Goal: Transaction & Acquisition: Purchase product/service

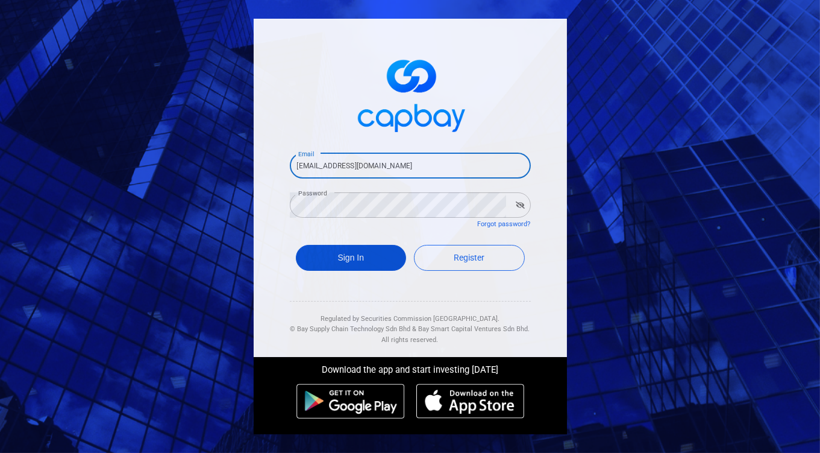
click at [344, 254] on button "Sign In" at bounding box center [351, 258] width 111 height 26
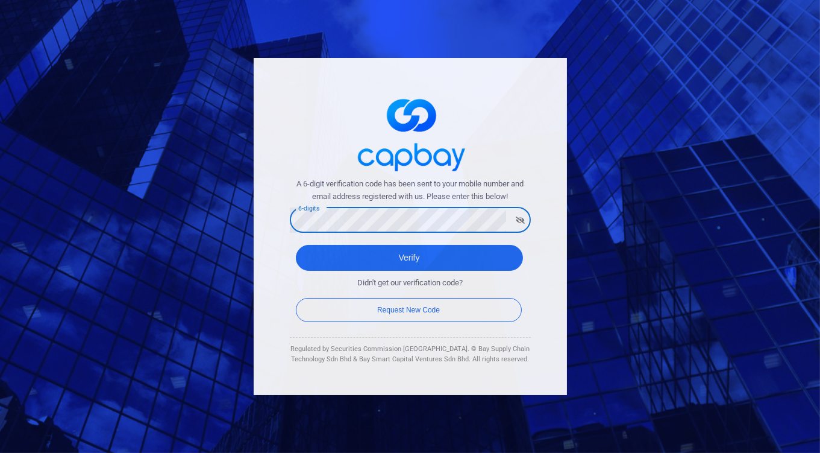
click at [296, 245] on button "Verify" at bounding box center [409, 258] width 227 height 26
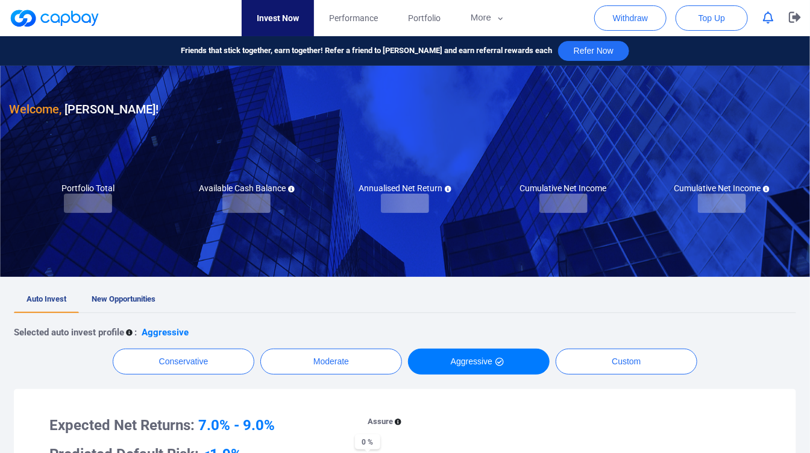
checkbox input "true"
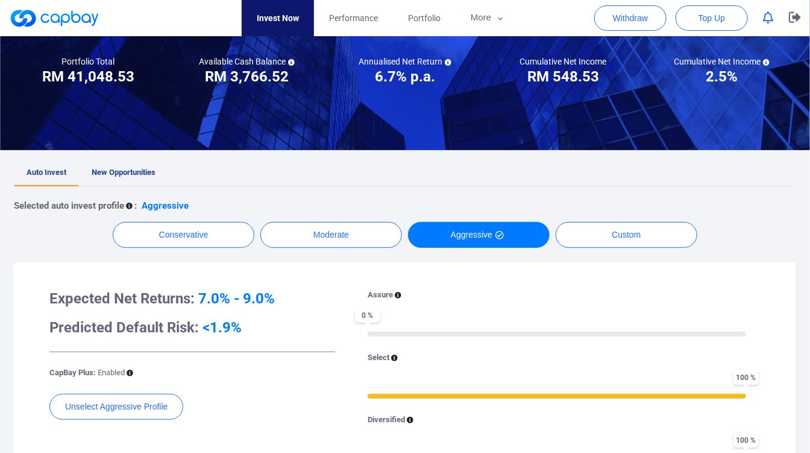
scroll to position [134, 0]
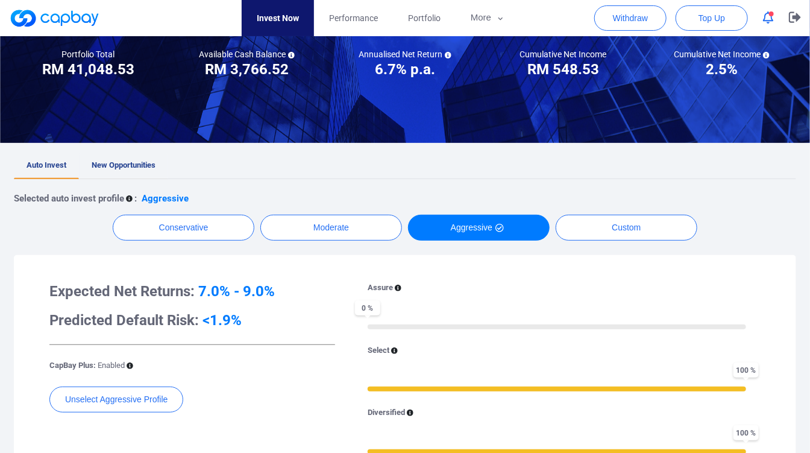
click at [151, 164] on span "New Opportunities" at bounding box center [124, 164] width 64 height 9
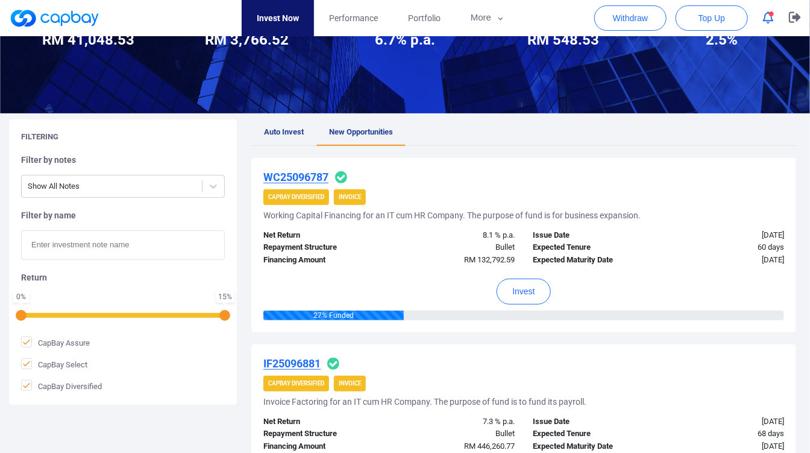
scroll to position [201, 0]
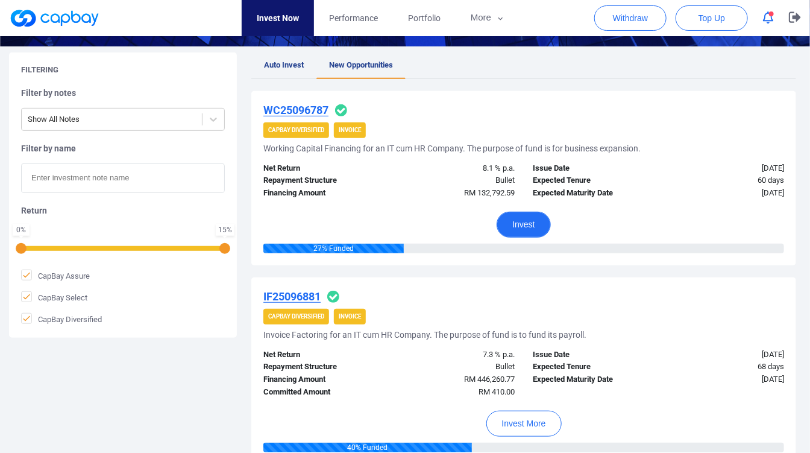
click at [514, 217] on button "Invest" at bounding box center [524, 225] width 54 height 26
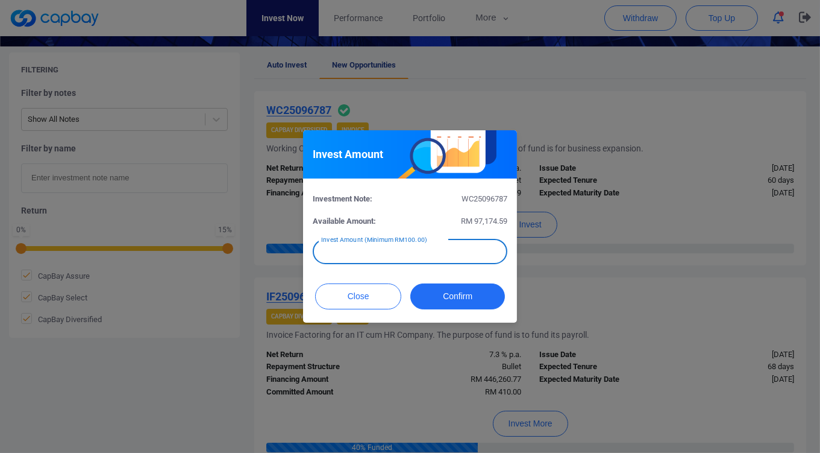
click at [414, 254] on input "text" at bounding box center [410, 251] width 195 height 25
type input "RM 500"
click at [472, 289] on button "Confirm" at bounding box center [458, 296] width 95 height 26
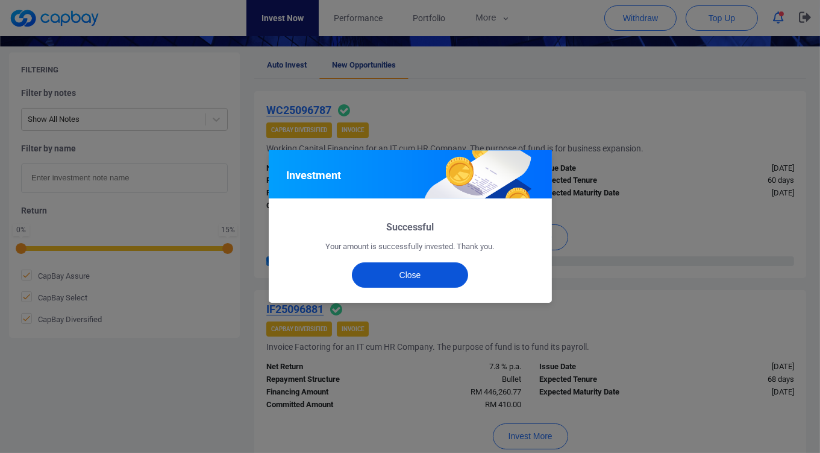
click at [454, 280] on button "Close" at bounding box center [410, 274] width 116 height 25
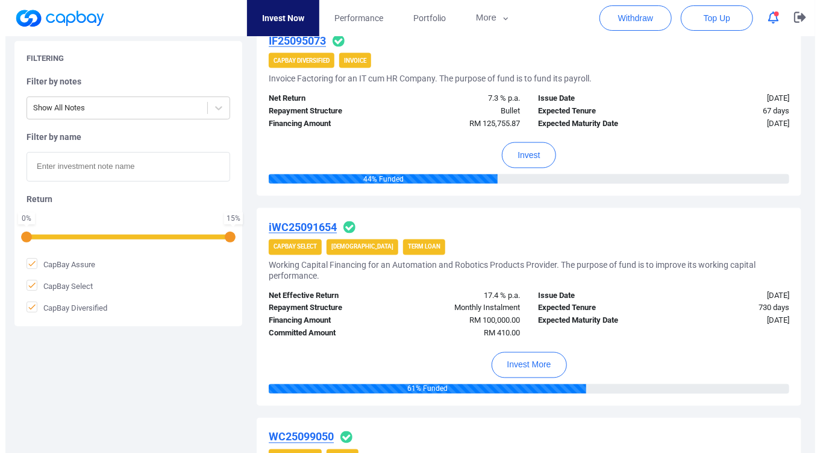
scroll to position [670, 0]
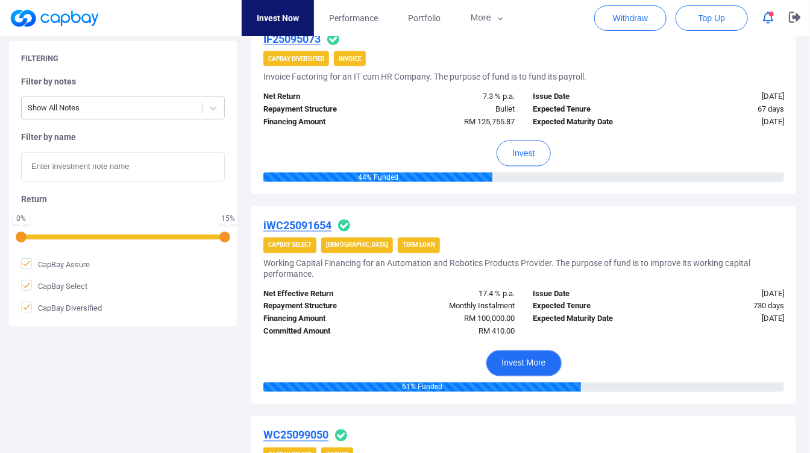
click at [514, 356] on button "Invest More" at bounding box center [523, 363] width 75 height 26
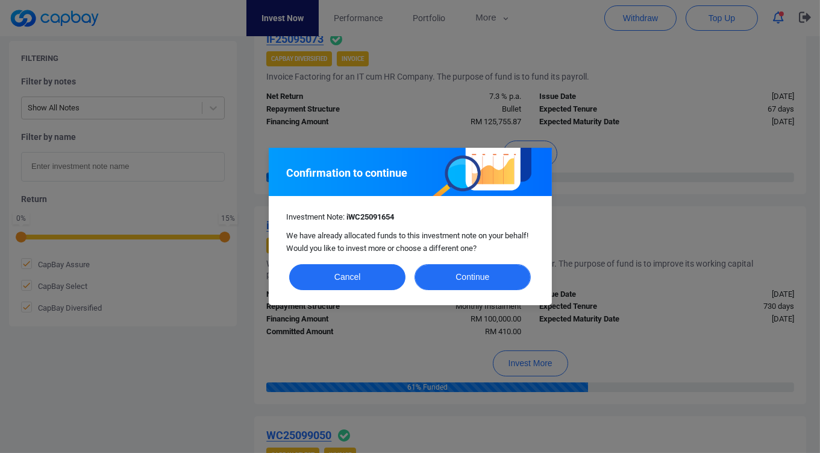
click at [438, 274] on button "Continue" at bounding box center [473, 277] width 116 height 26
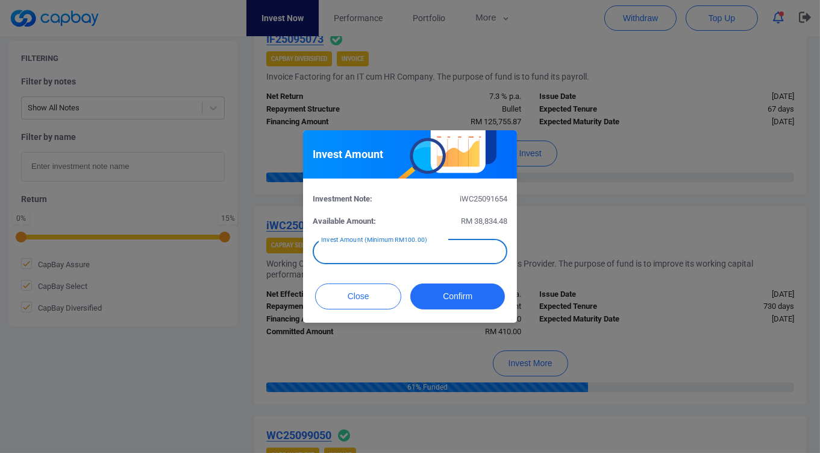
click at [435, 251] on input "text" at bounding box center [410, 251] width 195 height 25
type input "RM 100"
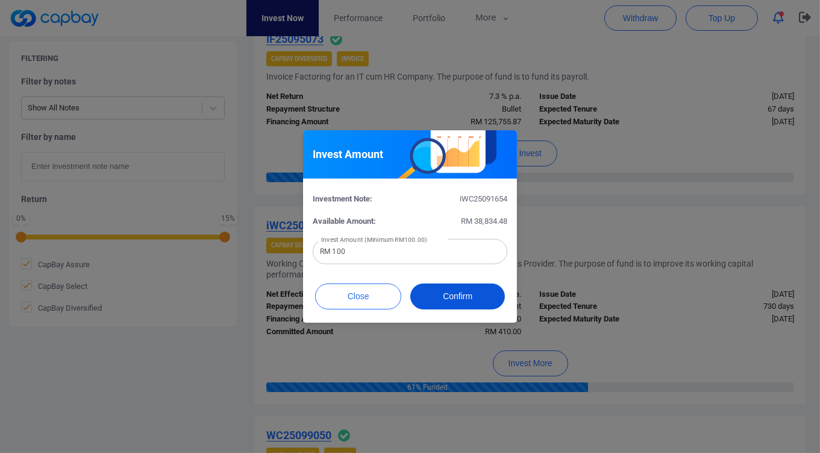
drag, startPoint x: 476, startPoint y: 294, endPoint x: 411, endPoint y: 254, distance: 76.8
click at [398, 247] on div "Invest Amount Investment Note: iWC25091654 Available Amount: RM 38,834.48 Inves…" at bounding box center [410, 226] width 214 height 193
click at [459, 289] on button "Confirm" at bounding box center [458, 296] width 95 height 26
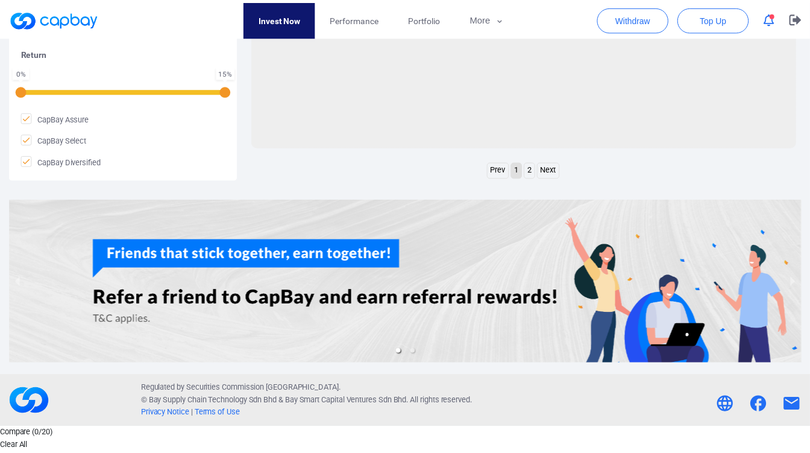
scroll to position [545, 0]
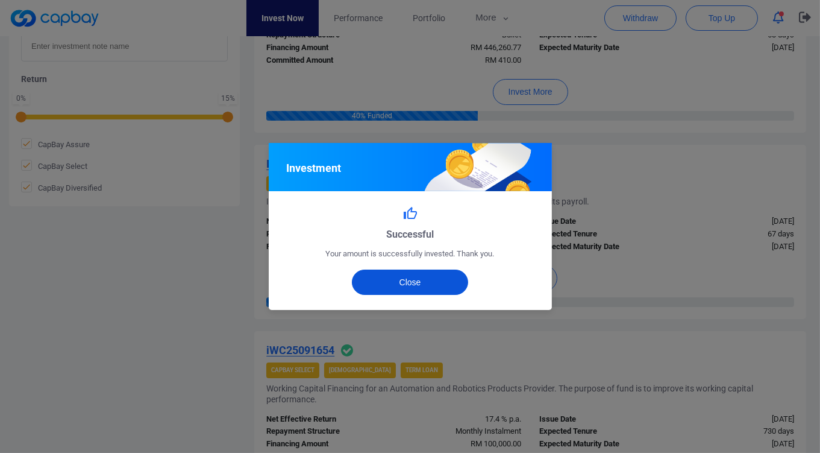
click at [459, 275] on button "Close" at bounding box center [410, 281] width 116 height 25
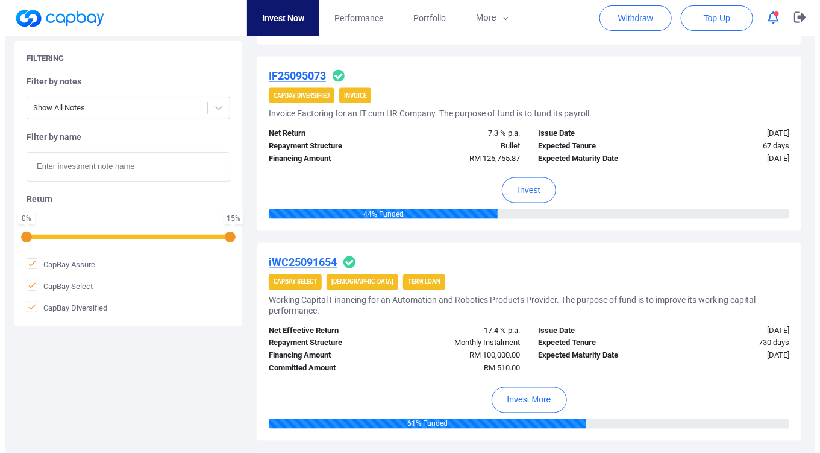
scroll to position [670, 0]
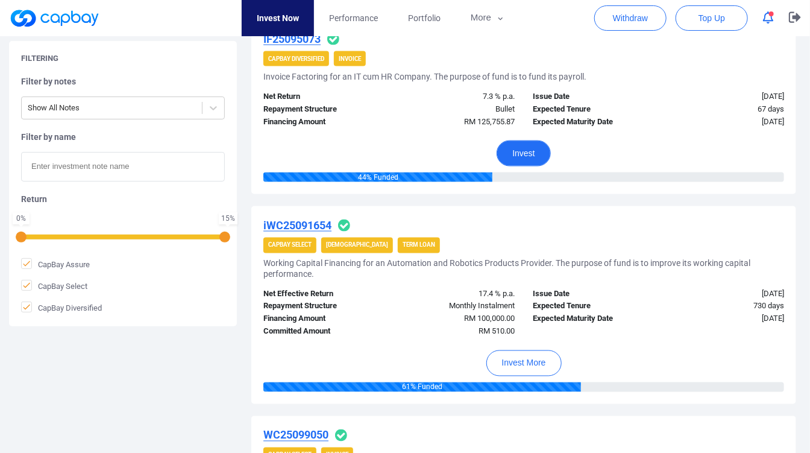
click at [526, 159] on button "Invest" at bounding box center [524, 153] width 54 height 26
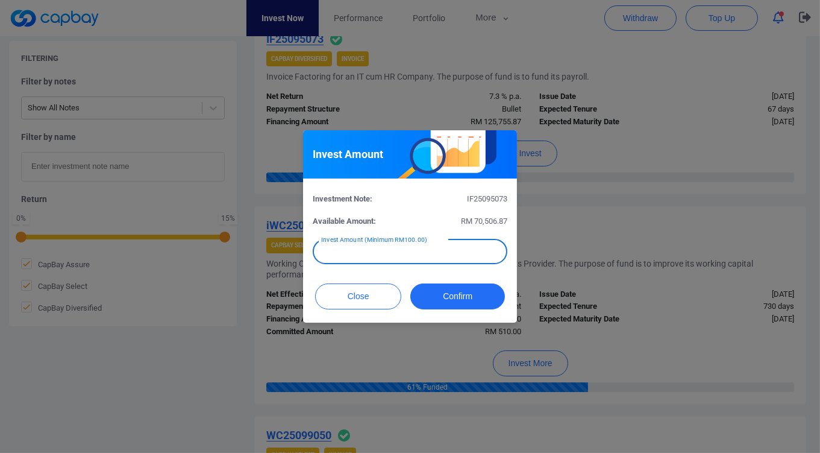
click at [382, 242] on div "Invest Amount (Minimum RM100.00) Invest Amount (Minimum RM100.00)" at bounding box center [410, 250] width 195 height 27
drag, startPoint x: 286, startPoint y: 245, endPoint x: 269, endPoint y: 245, distance: 17.5
click at [269, 245] on div "Invest Amount Investment Note: IF25095073 Available Amount: RM 70,506.87 Invest…" at bounding box center [410, 226] width 820 height 453
type input "RM 250"
click at [468, 310] on div "Close Confirm" at bounding box center [410, 299] width 214 height 46
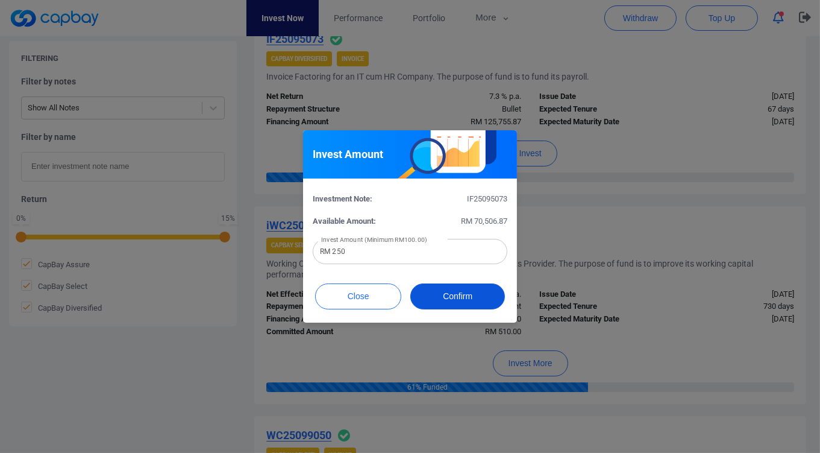
click at [470, 298] on button "Confirm" at bounding box center [458, 296] width 95 height 26
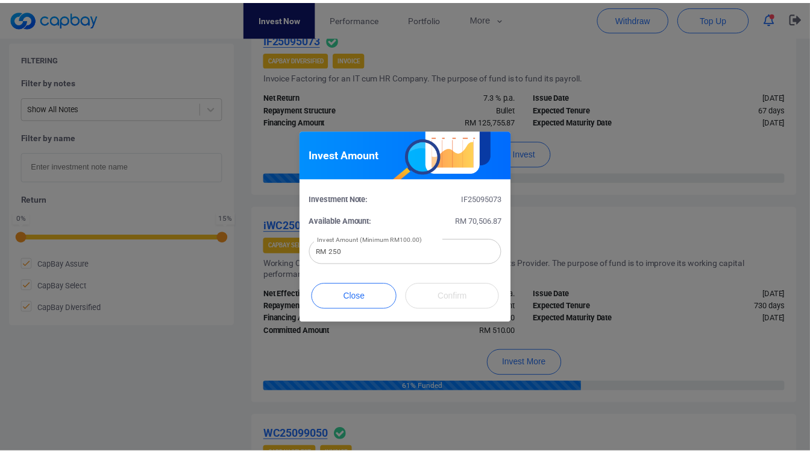
scroll to position [545, 0]
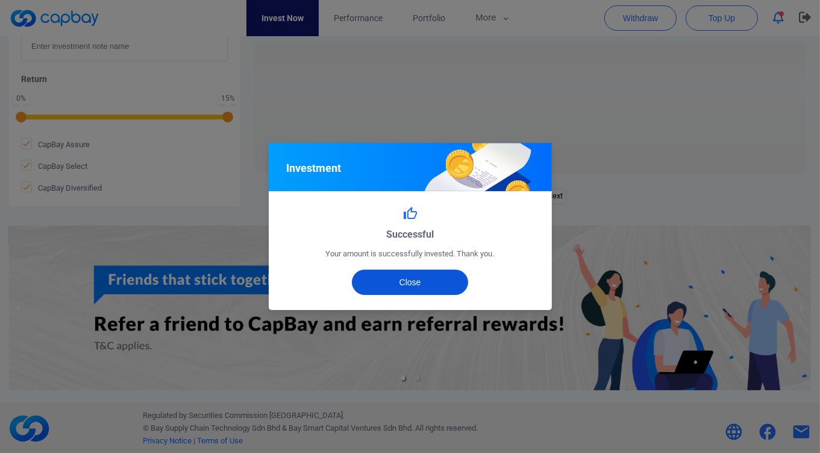
click at [461, 279] on button "Close" at bounding box center [410, 281] width 116 height 25
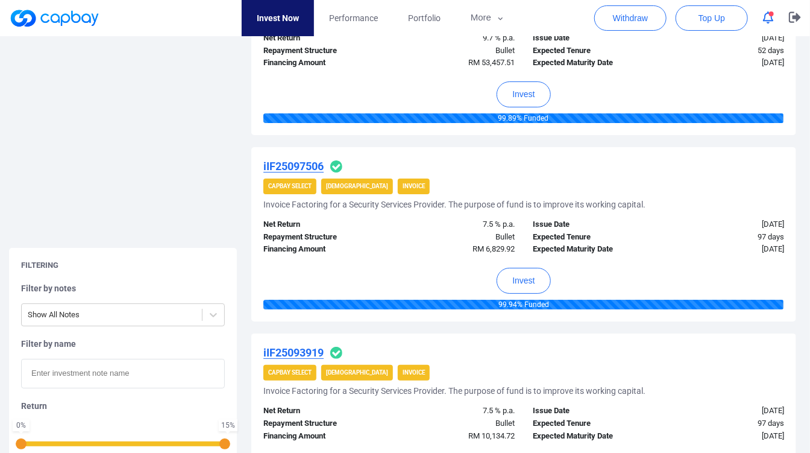
scroll to position [2020, 0]
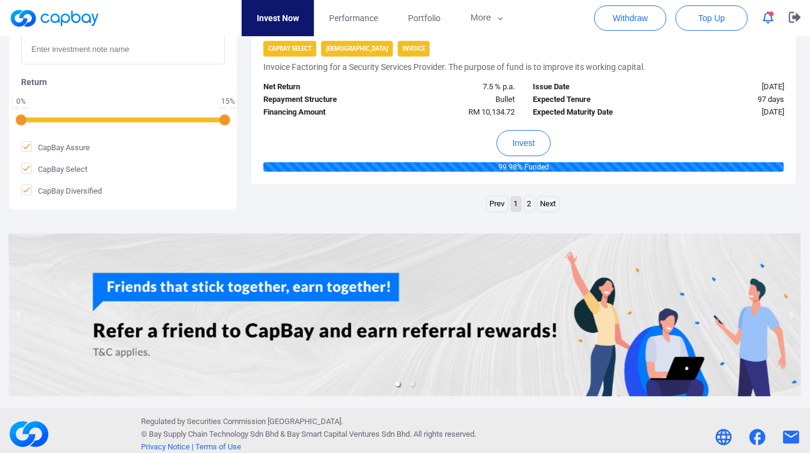
click at [526, 197] on link "2" at bounding box center [529, 204] width 10 height 15
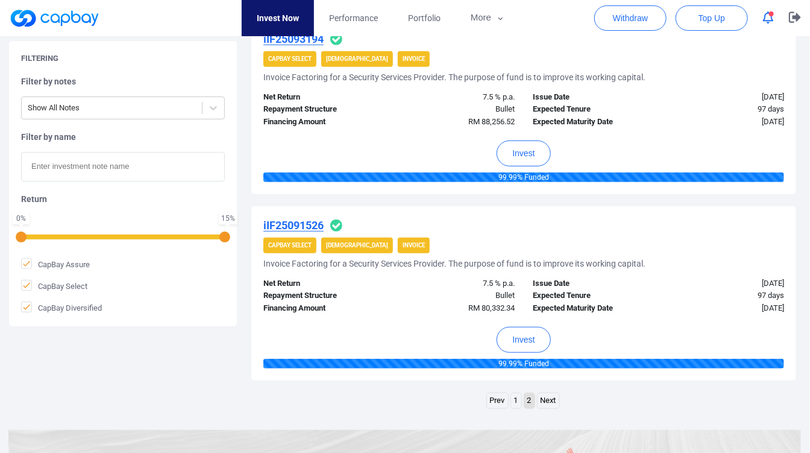
scroll to position [0, 0]
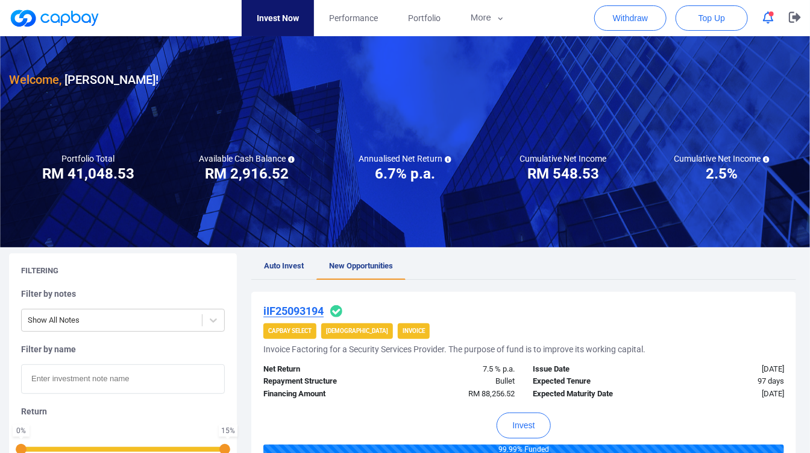
drag, startPoint x: 267, startPoint y: 177, endPoint x: 272, endPoint y: 189, distance: 13.5
click at [267, 177] on h3 "RM 2,916.52" at bounding box center [247, 173] width 84 height 19
click at [426, 17] on span "Portfolio" at bounding box center [424, 17] width 33 height 13
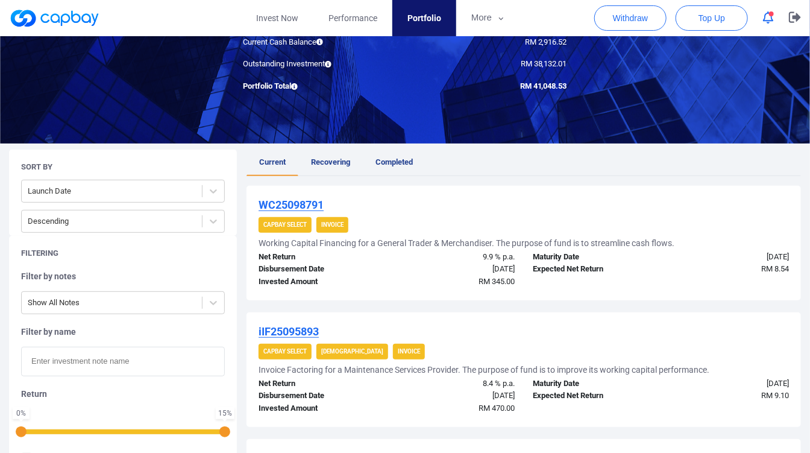
scroll to position [134, 0]
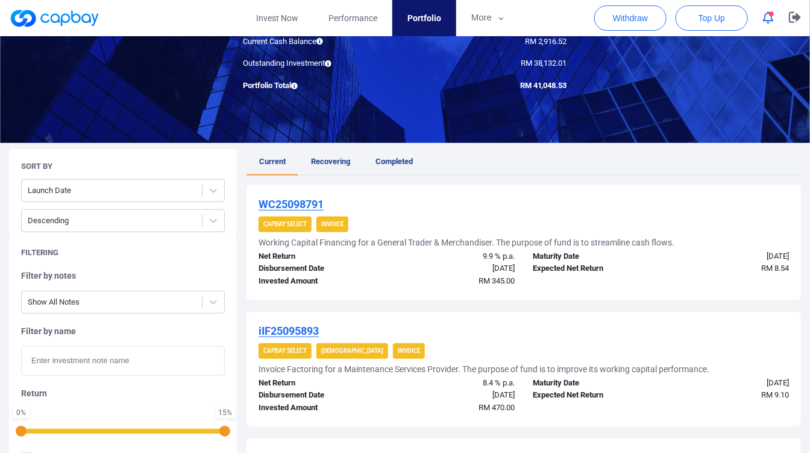
click at [779, 16] on button "button" at bounding box center [768, 17] width 23 height 19
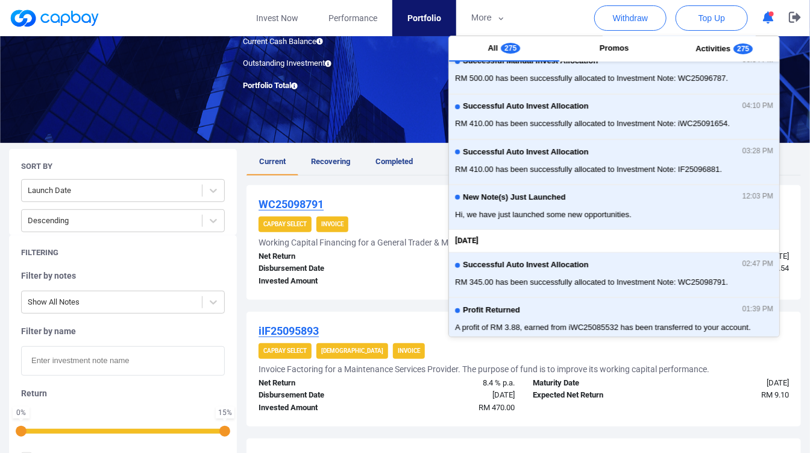
scroll to position [0, 0]
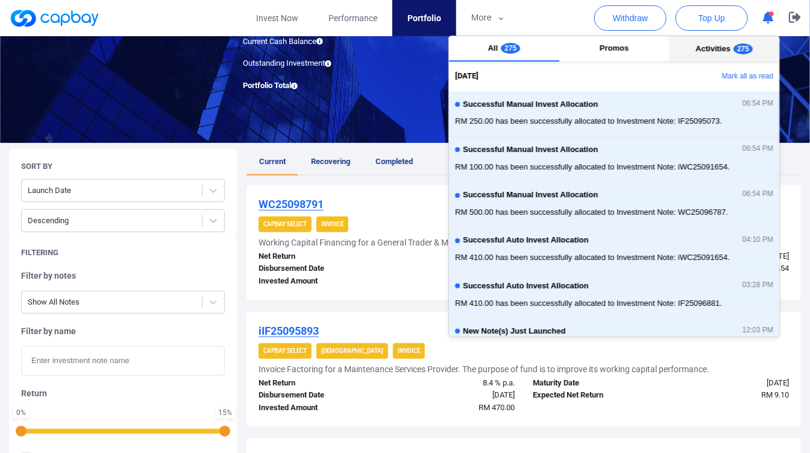
click at [706, 55] on button "Activities 275" at bounding box center [724, 48] width 110 height 25
click at [526, 57] on button "All 275" at bounding box center [504, 48] width 110 height 25
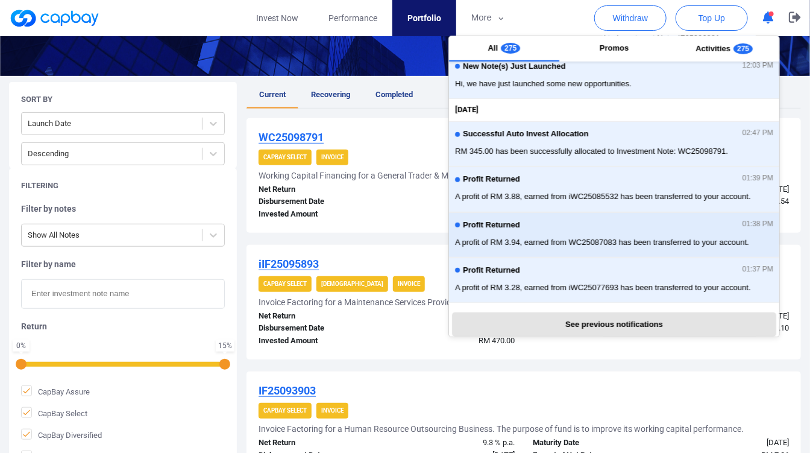
scroll to position [268, 0]
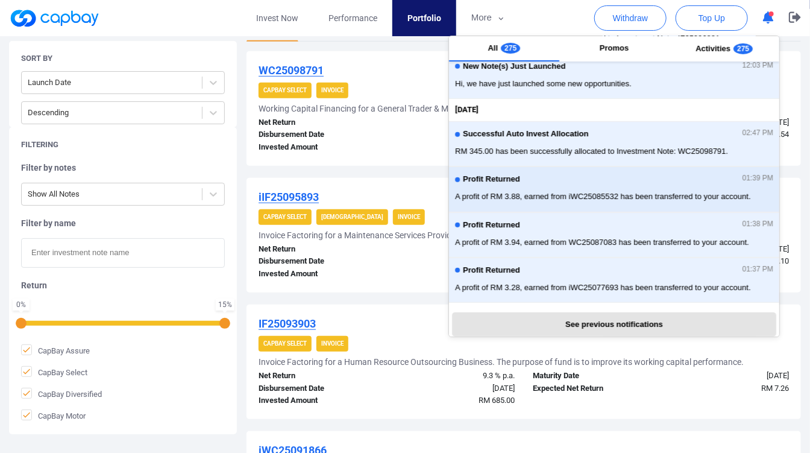
click at [611, 190] on span "A profit of RM 3.88, earned from iWC25085532 has been transferred to your accou…" at bounding box center [614, 196] width 318 height 12
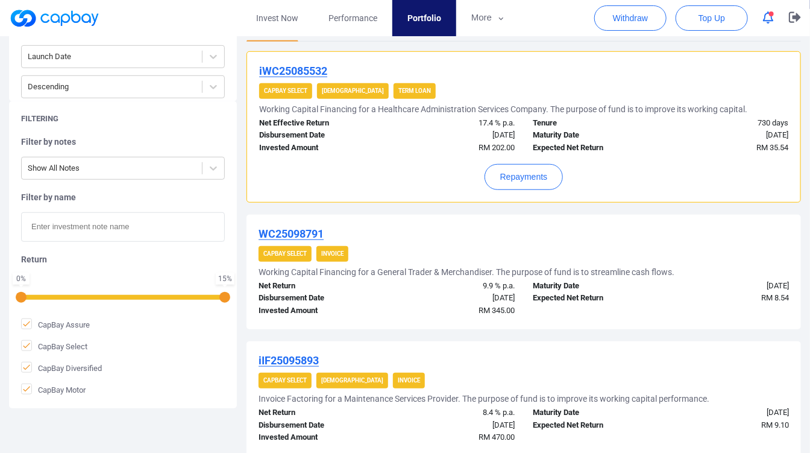
click at [353, 169] on div "Repayments" at bounding box center [523, 172] width 529 height 36
click at [540, 178] on button "Repayments" at bounding box center [524, 177] width 79 height 26
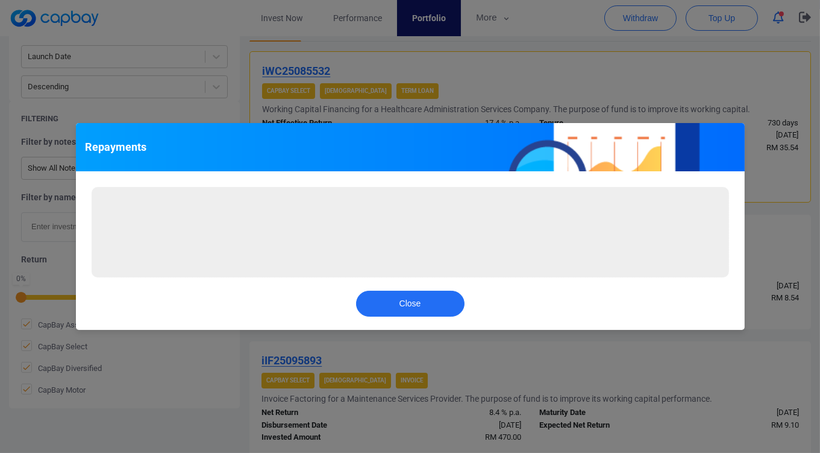
click at [763, 168] on div "Repayments Loading... Close" at bounding box center [410, 226] width 820 height 453
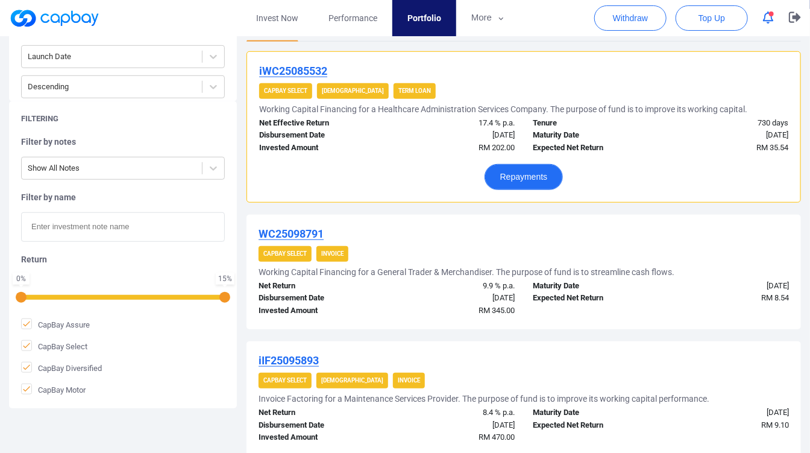
click at [528, 175] on button "Repayments" at bounding box center [524, 177] width 79 height 26
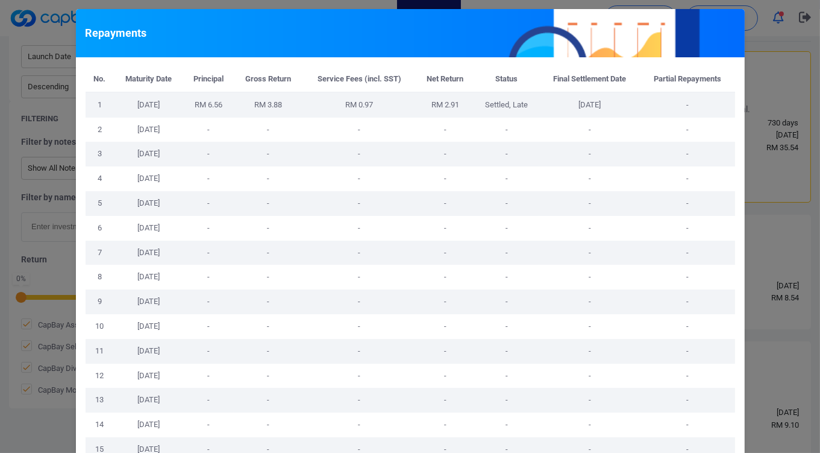
click at [761, 205] on div "Repayments No. Maturity Date Principal Gross Return Service Fees (incl. SST) Ne…" at bounding box center [410, 226] width 820 height 453
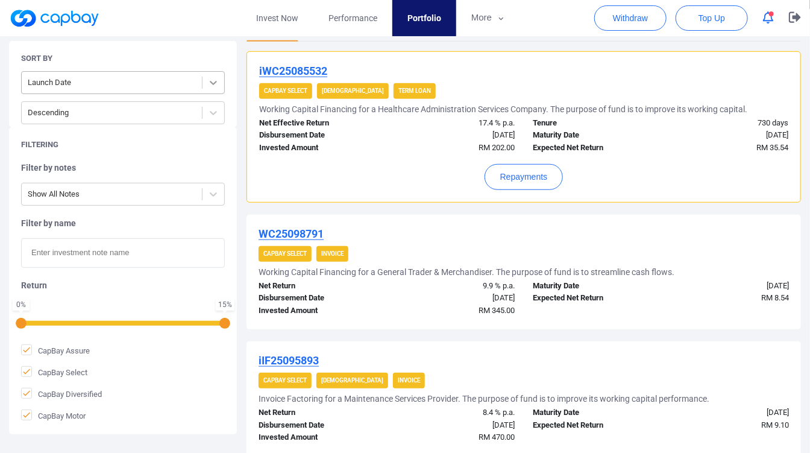
click at [217, 74] on div at bounding box center [214, 83] width 22 height 22
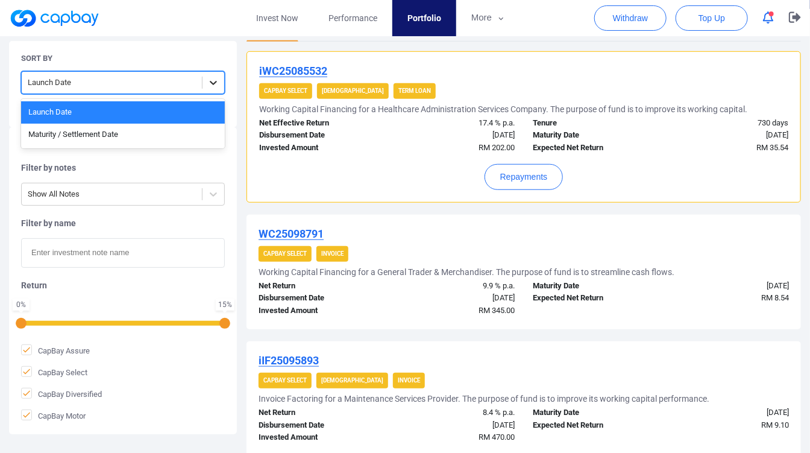
click at [216, 77] on icon at bounding box center [213, 83] width 12 height 12
click at [215, 78] on icon at bounding box center [213, 83] width 12 height 12
drag, startPoint x: 176, startPoint y: 118, endPoint x: 168, endPoint y: 134, distance: 17.8
click at [172, 127] on div "Launch Date Maturity / Settlement Date" at bounding box center [123, 123] width 204 height 49
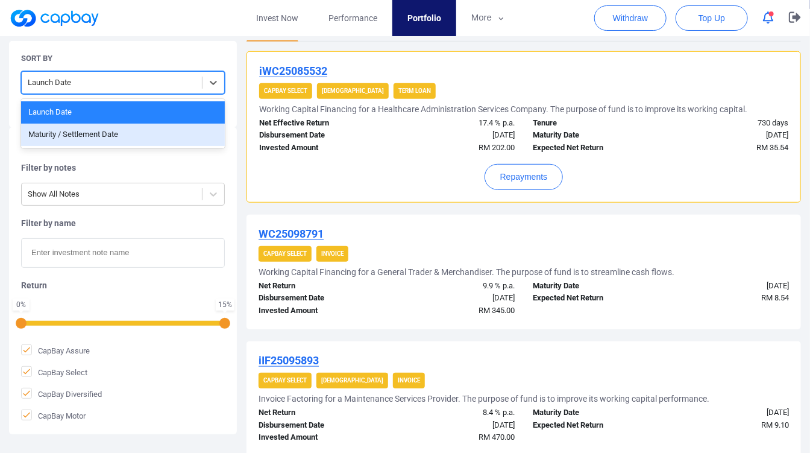
click at [168, 134] on div "Maturity / Settlement Date" at bounding box center [123, 135] width 204 height 22
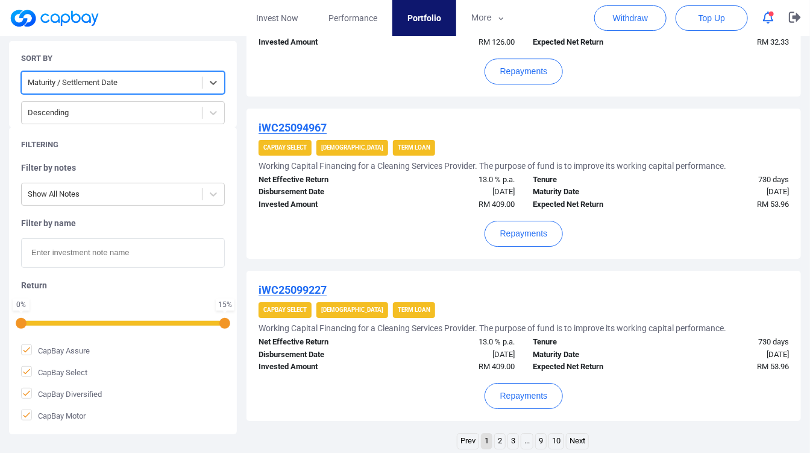
scroll to position [1581, 0]
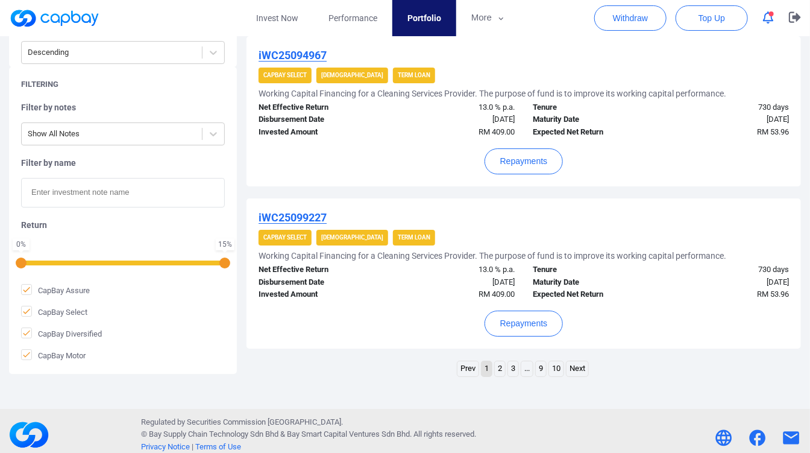
click at [497, 361] on link "2" at bounding box center [500, 368] width 10 height 15
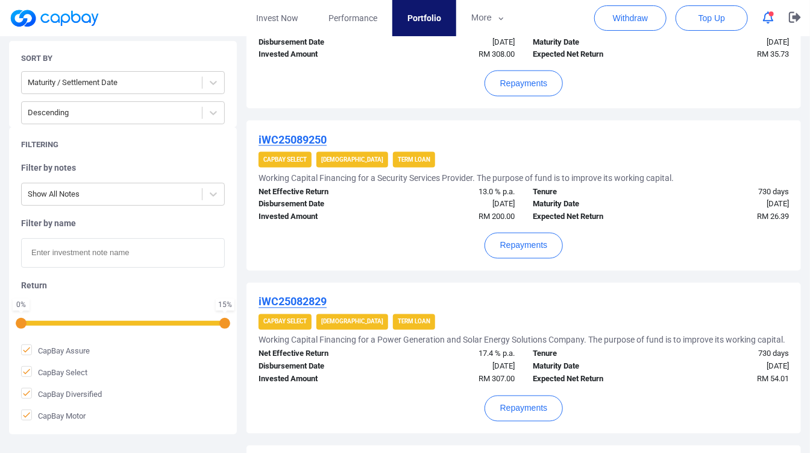
scroll to position [737, 0]
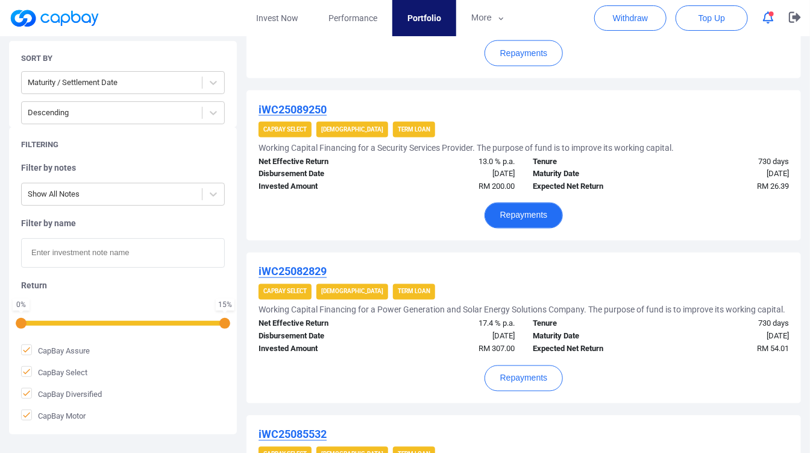
click at [532, 207] on button "Repayments" at bounding box center [524, 216] width 79 height 26
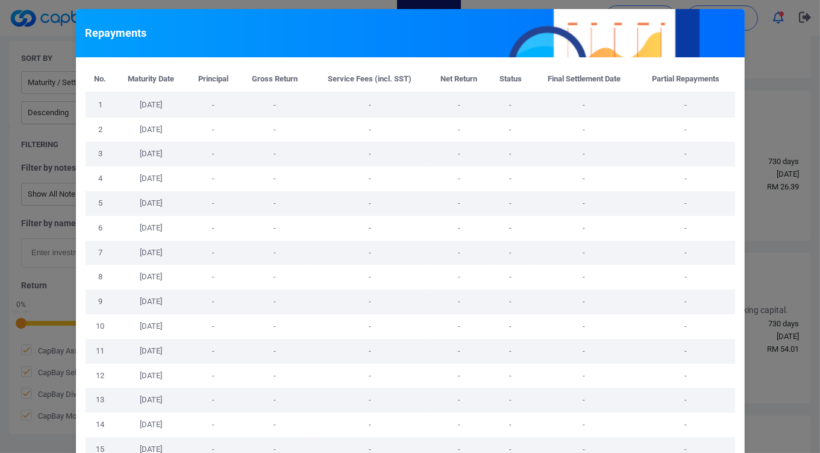
click at [763, 192] on div "Repayments No. Maturity Date Principal Gross Return Service Fees (incl. SST) Ne…" at bounding box center [410, 226] width 820 height 453
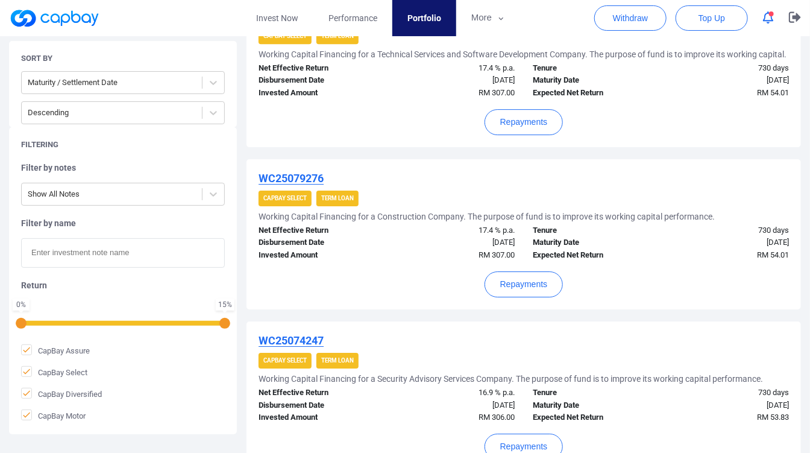
scroll to position [1624, 0]
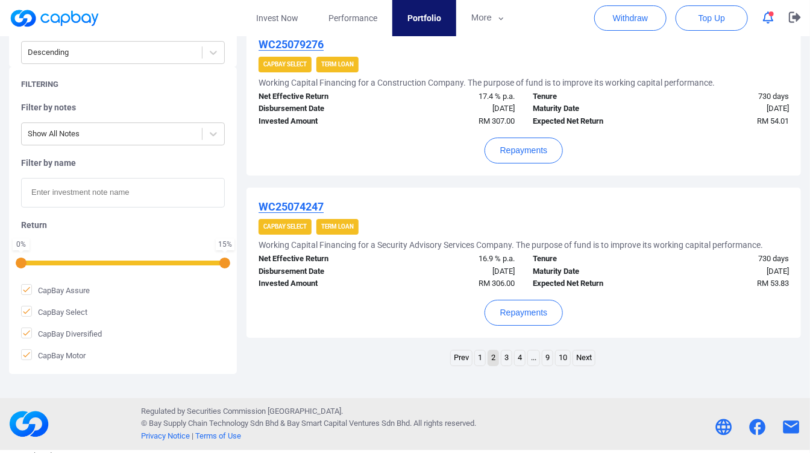
click at [506, 359] on link "3" at bounding box center [507, 357] width 10 height 15
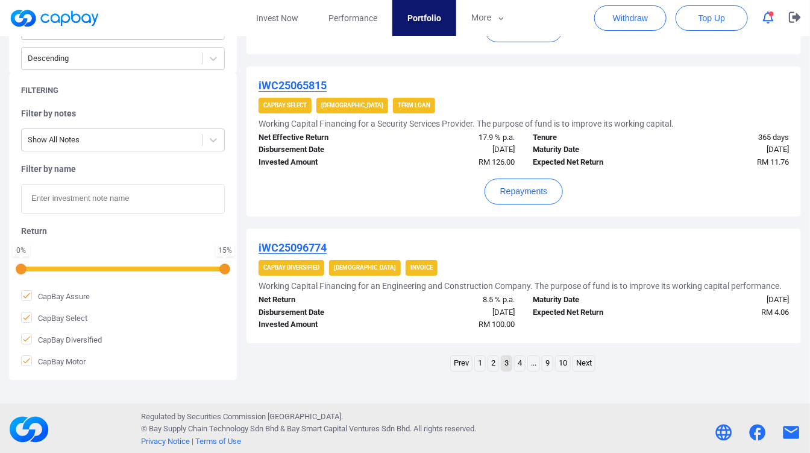
scroll to position [1578, 0]
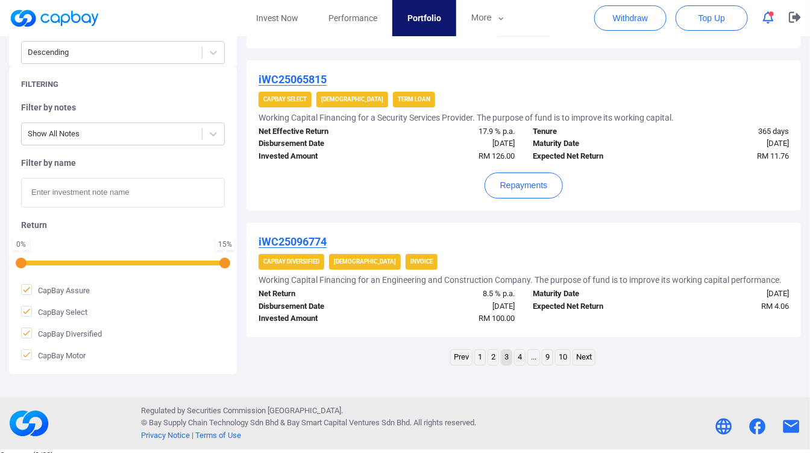
click at [519, 356] on link "4" at bounding box center [520, 357] width 10 height 15
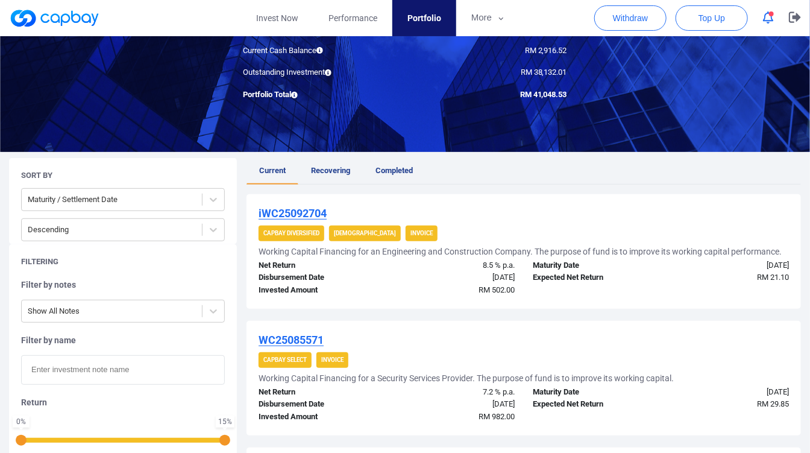
scroll to position [0, 0]
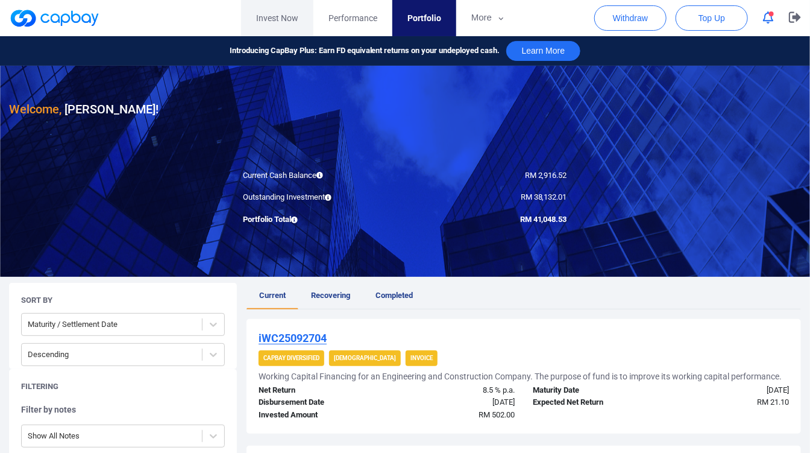
click at [268, 23] on link "Invest Now" at bounding box center [277, 18] width 72 height 36
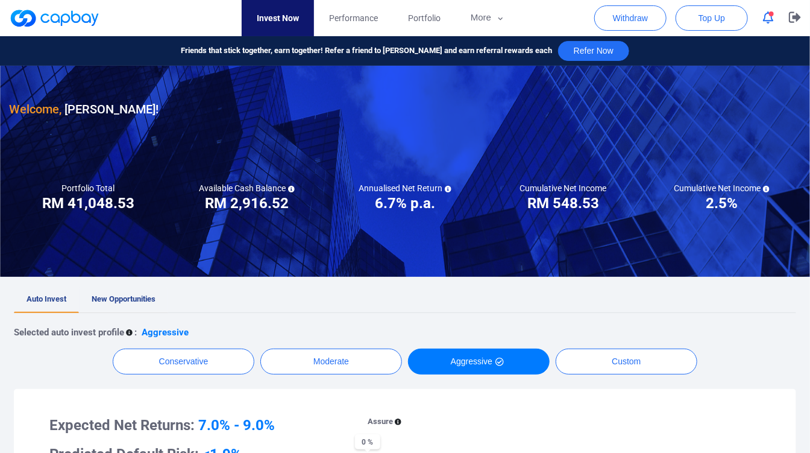
click at [133, 289] on link "New Opportunities" at bounding box center [123, 299] width 89 height 27
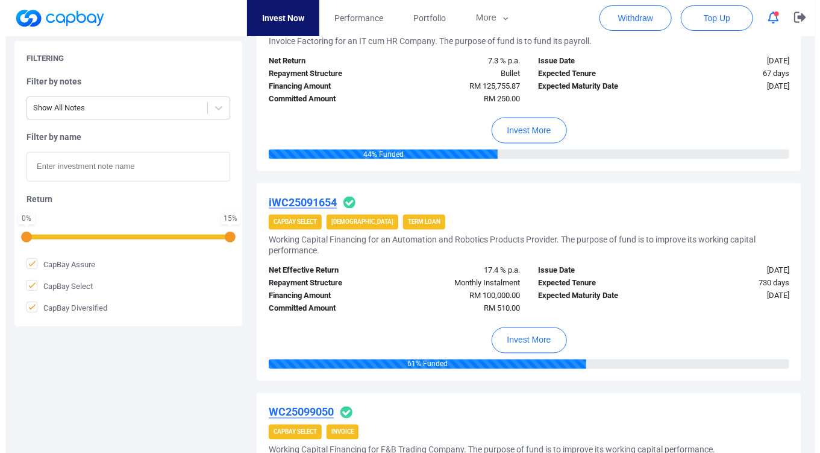
scroll to position [804, 0]
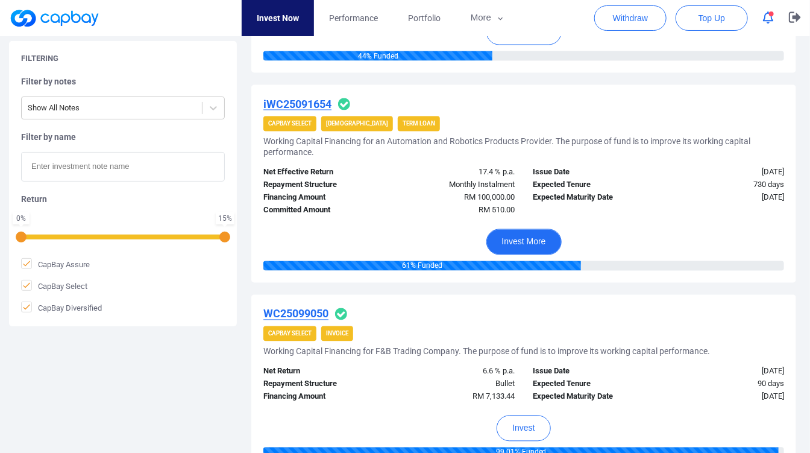
click at [504, 246] on button "Invest More" at bounding box center [523, 242] width 75 height 26
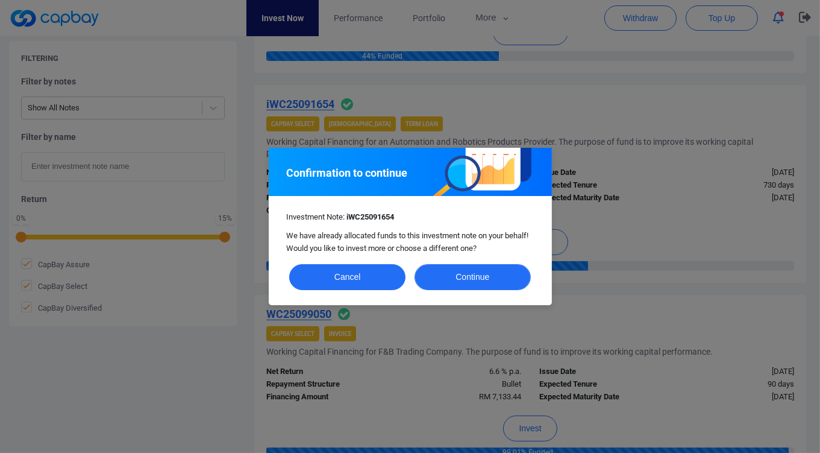
click at [474, 273] on button "Continue" at bounding box center [473, 277] width 116 height 26
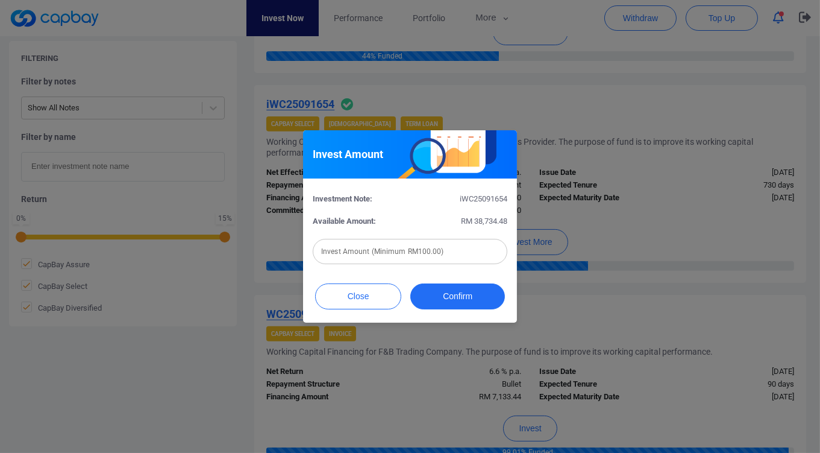
click at [438, 254] on input "text" at bounding box center [410, 251] width 195 height 25
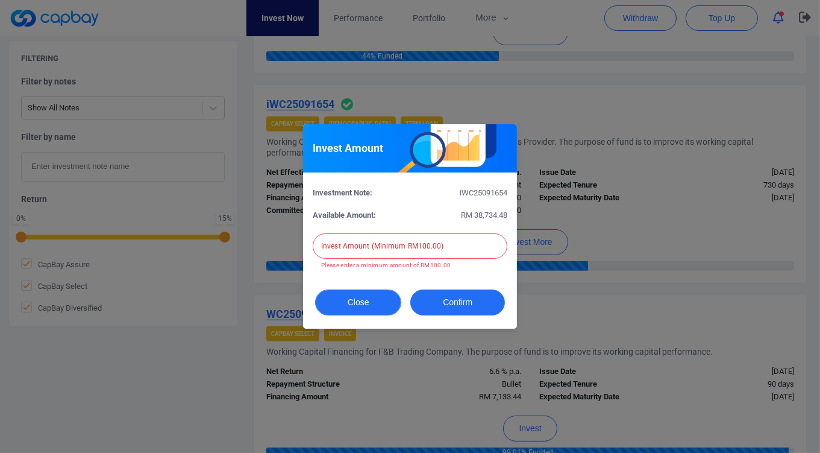
click at [371, 286] on div "Close Confirm" at bounding box center [410, 305] width 214 height 46
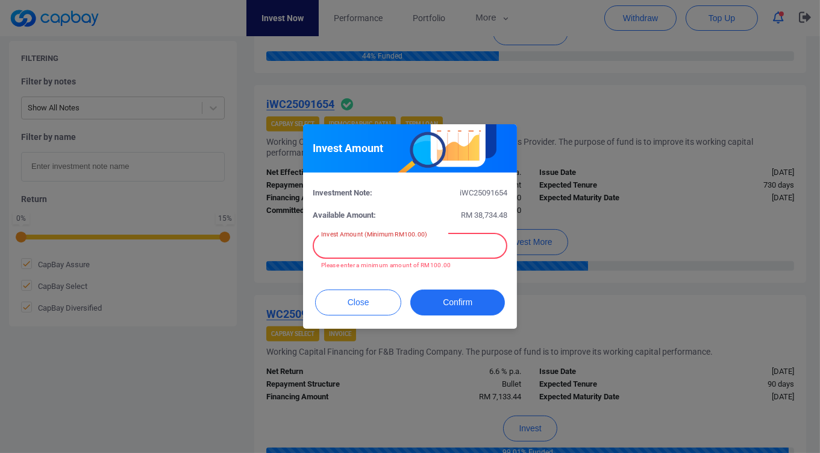
click at [406, 240] on div "Invest Amount (Minimum RM100.00) Invest Amount (Minimum RM100.00) Please enter …" at bounding box center [410, 250] width 195 height 39
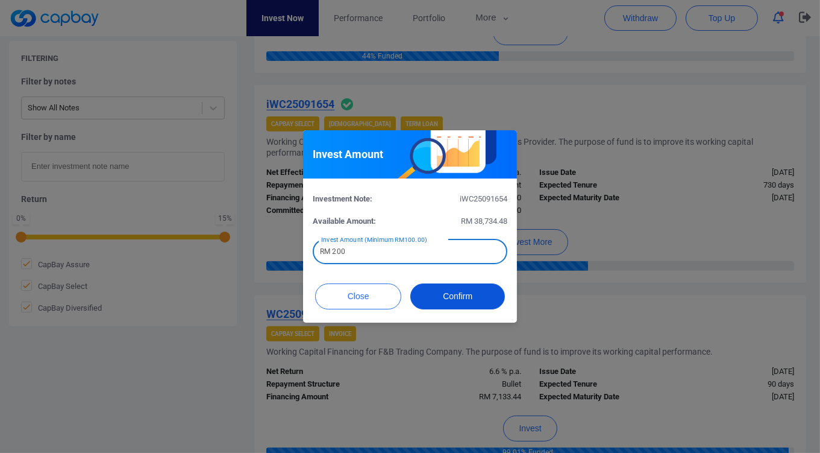
type input "RM 200"
click at [443, 302] on button "Confirm" at bounding box center [458, 296] width 95 height 26
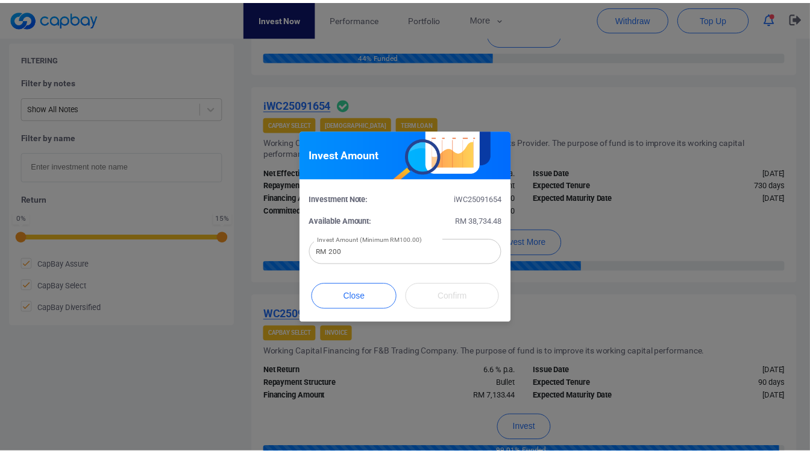
scroll to position [545, 0]
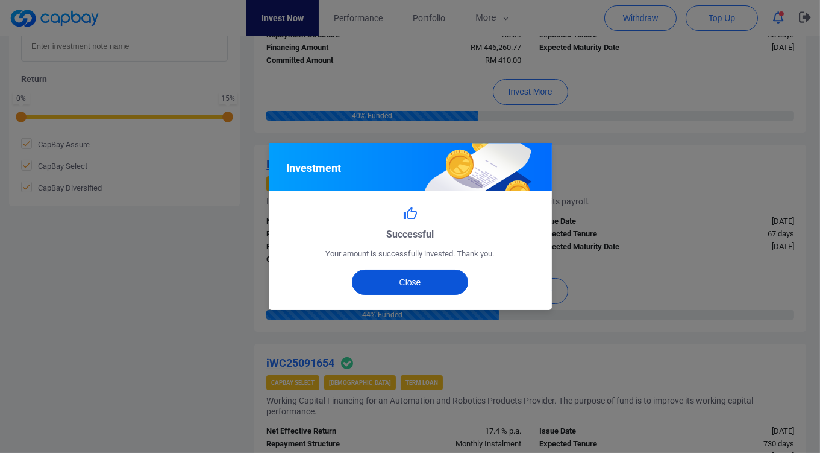
click at [453, 278] on button "Close" at bounding box center [410, 281] width 116 height 25
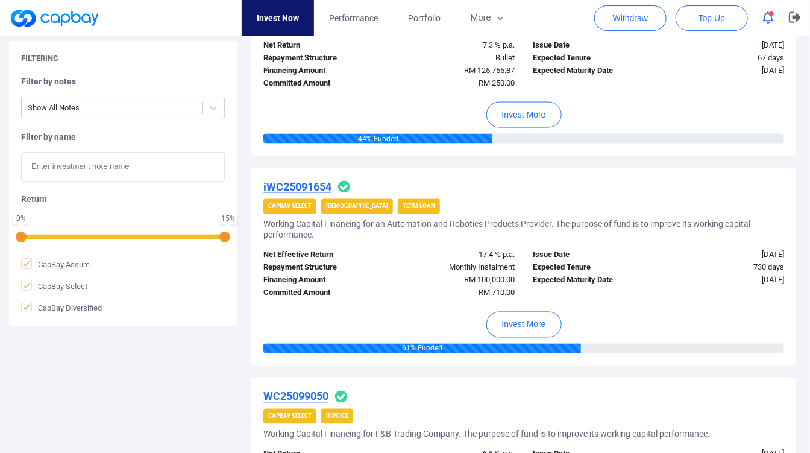
scroll to position [746, 0]
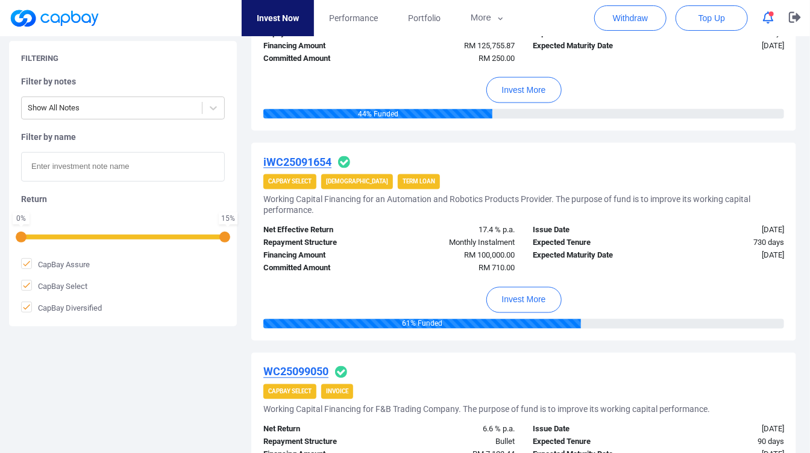
click at [300, 183] on span "CapBay Select" at bounding box center [289, 182] width 53 height 16
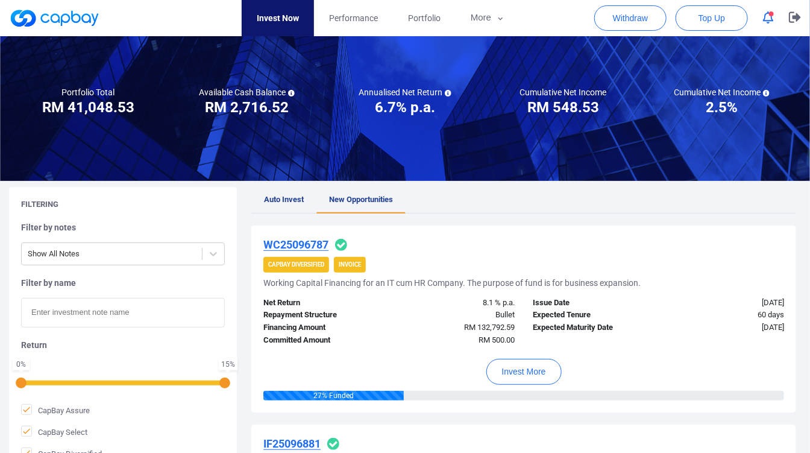
scroll to position [0, 0]
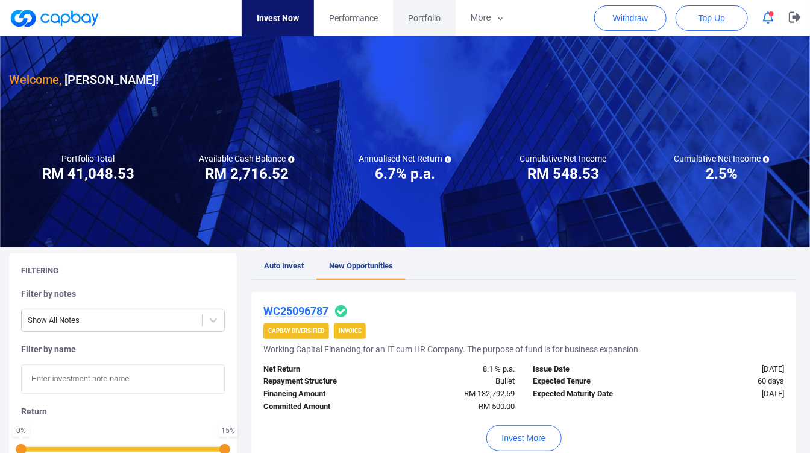
click at [423, 25] on link "Portfolio" at bounding box center [424, 18] width 63 height 36
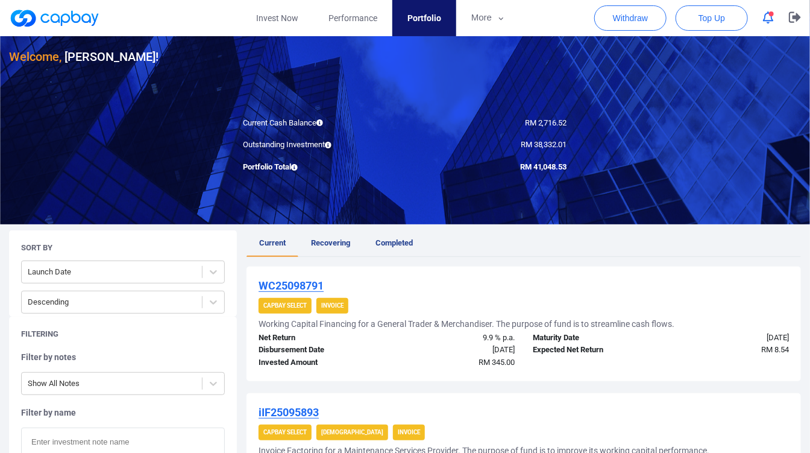
scroll to position [134, 0]
